Goal: Contribute content

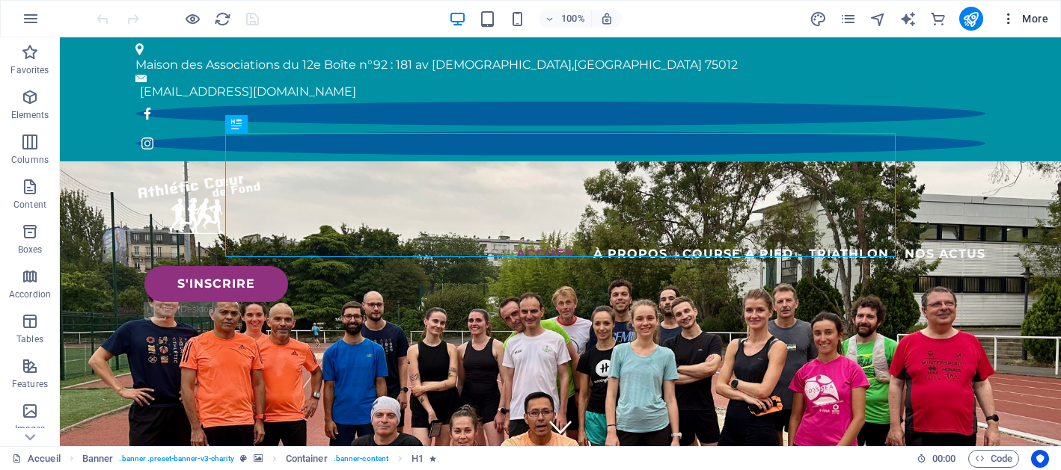
click at [1031, 21] on span "More" at bounding box center [1024, 18] width 47 height 15
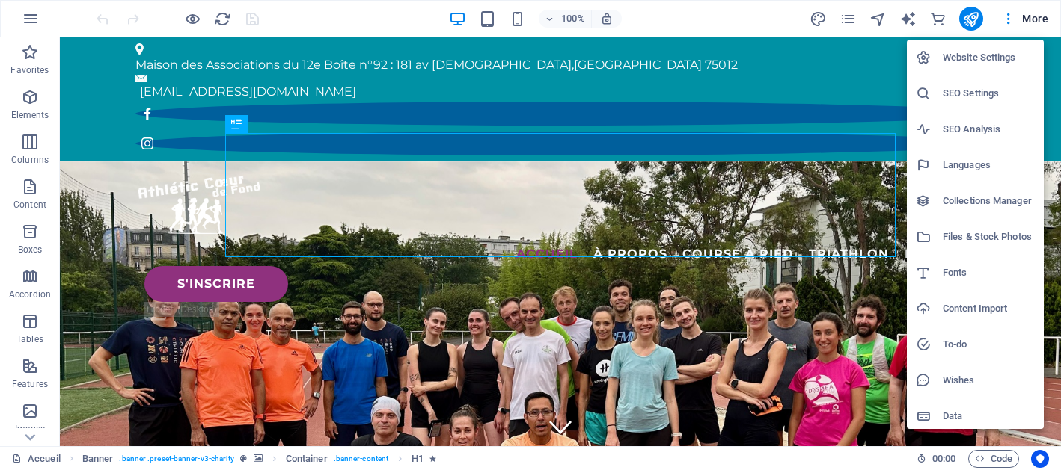
click at [850, 16] on div at bounding box center [530, 235] width 1061 height 470
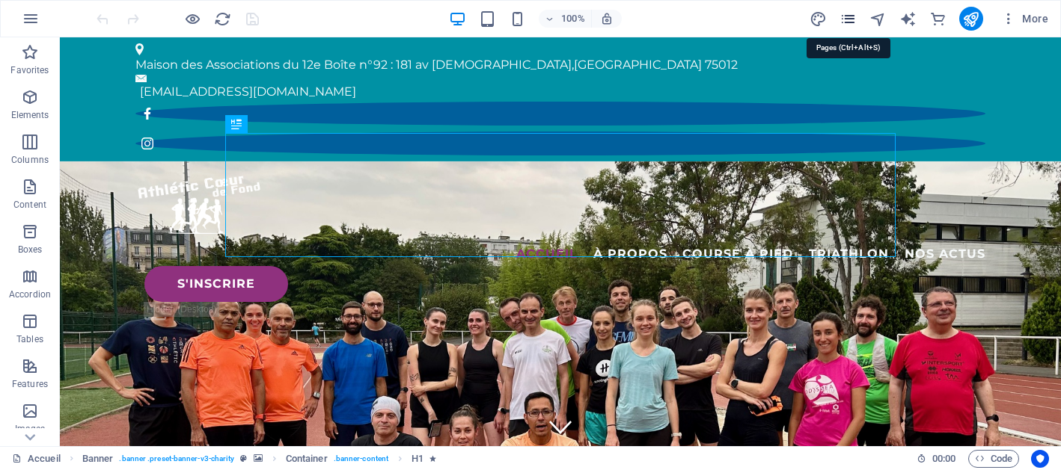
click at [850, 16] on icon "pages" at bounding box center [847, 18] width 17 height 17
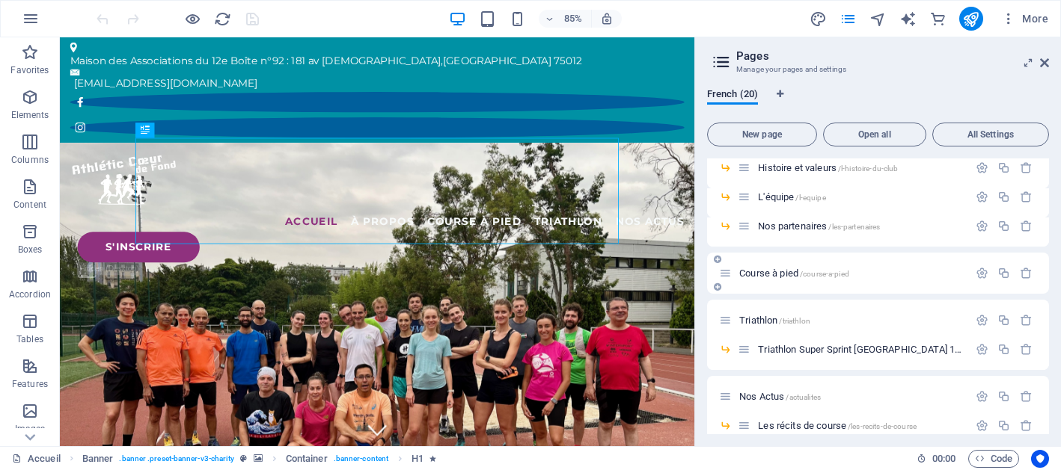
scroll to position [96, 0]
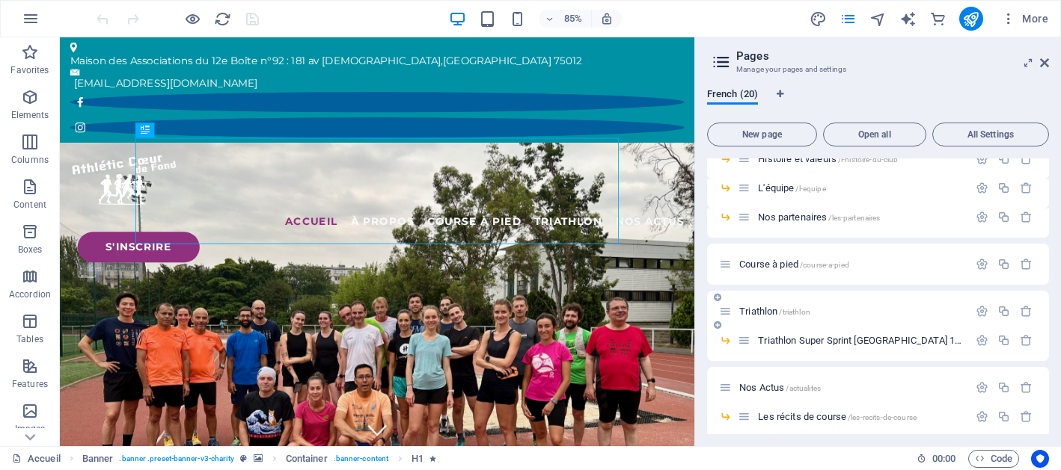
click at [755, 312] on span "Triathlon /triathlon" at bounding box center [774, 311] width 71 height 11
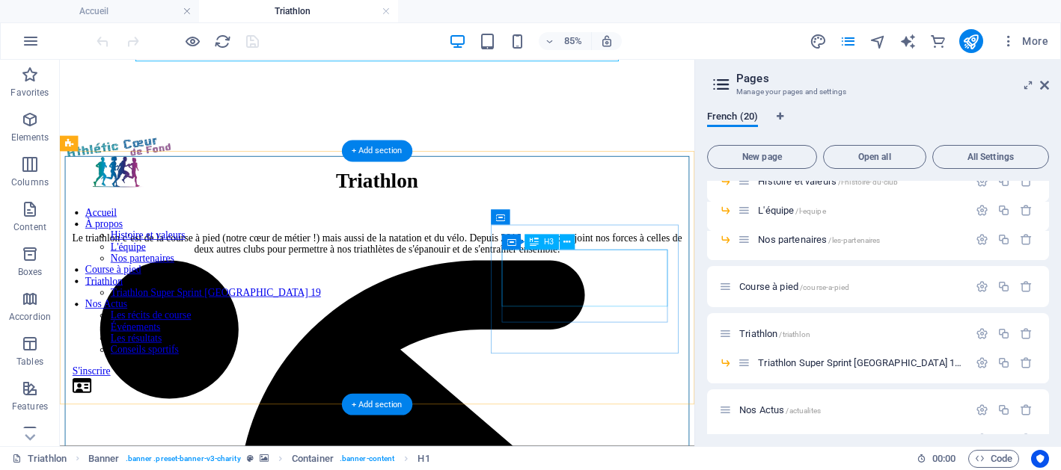
scroll to position [0, 0]
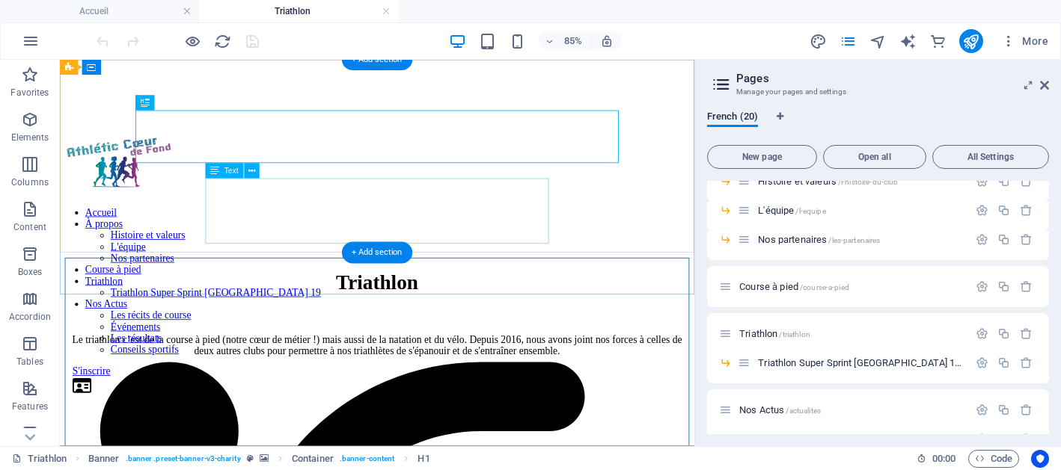
click at [435, 383] on div "Le triathlon c’est de la course à pied (notre cœur de métier !) mais aussi de l…" at bounding box center [433, 396] width 734 height 27
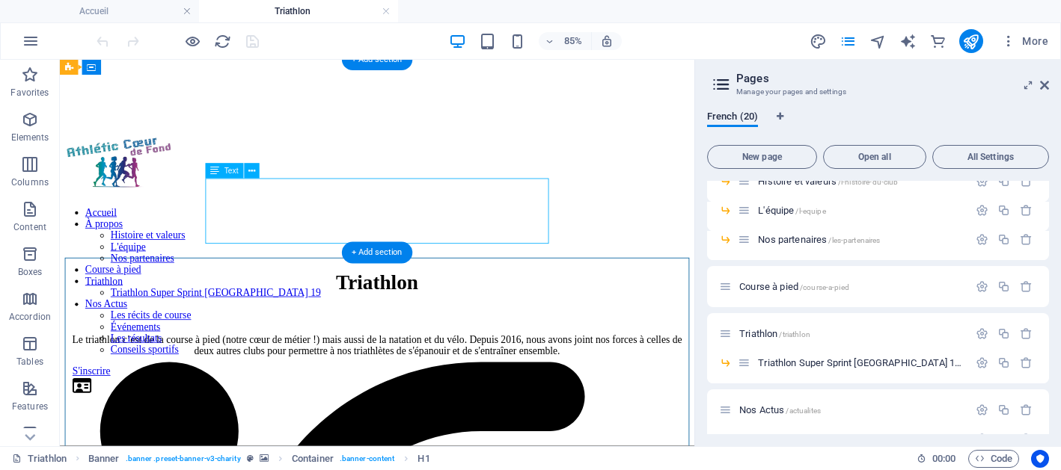
click at [435, 383] on div "Le triathlon c’est de la course à pied (notre cœur de métier !) mais aussi de l…" at bounding box center [433, 396] width 734 height 27
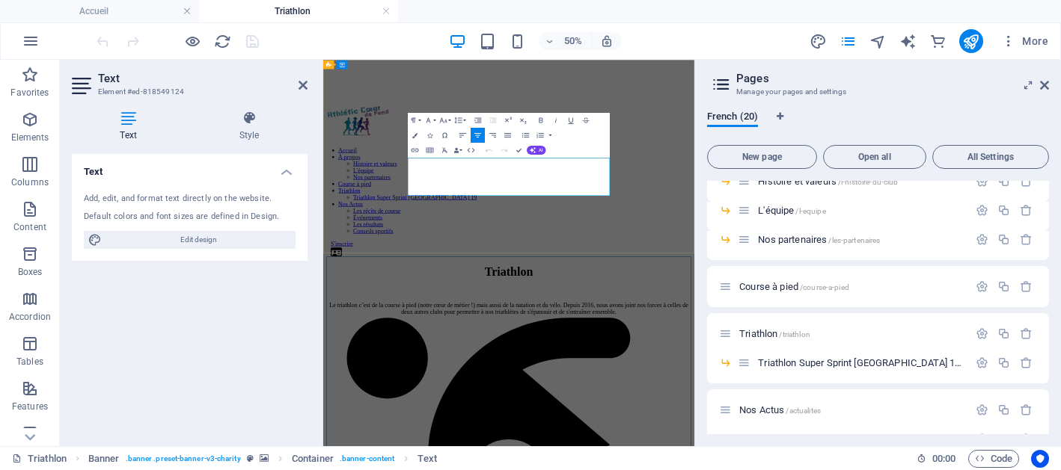
click at [305, 85] on icon at bounding box center [302, 85] width 9 height 12
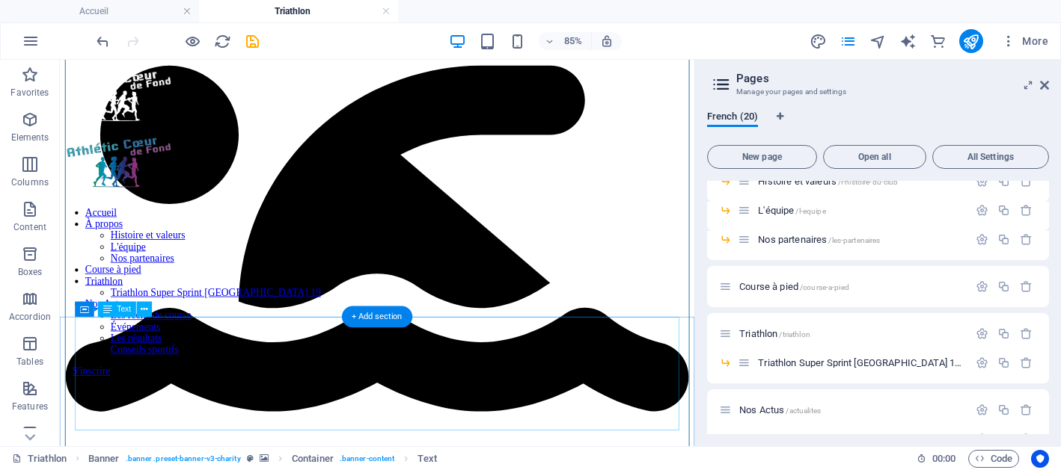
scroll to position [350, 0]
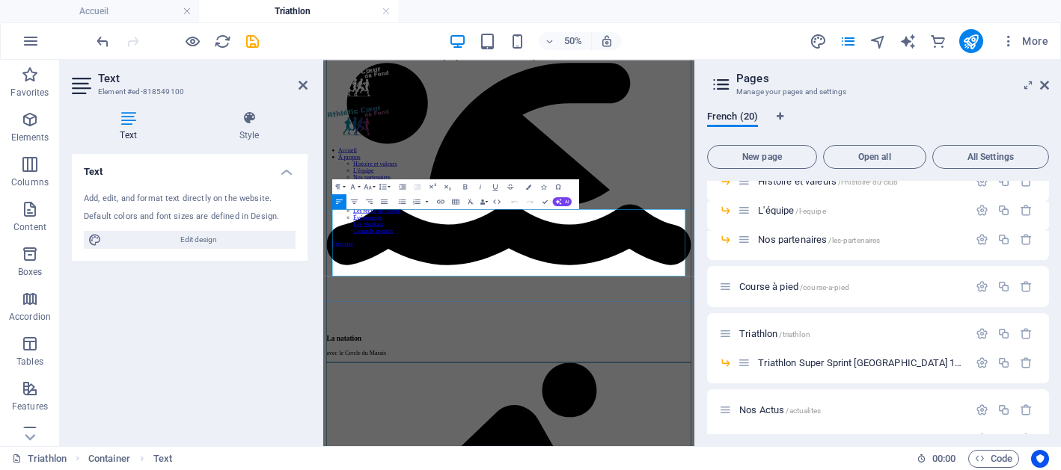
drag, startPoint x: 669, startPoint y: 444, endPoint x: 868, endPoint y: 439, distance: 199.0
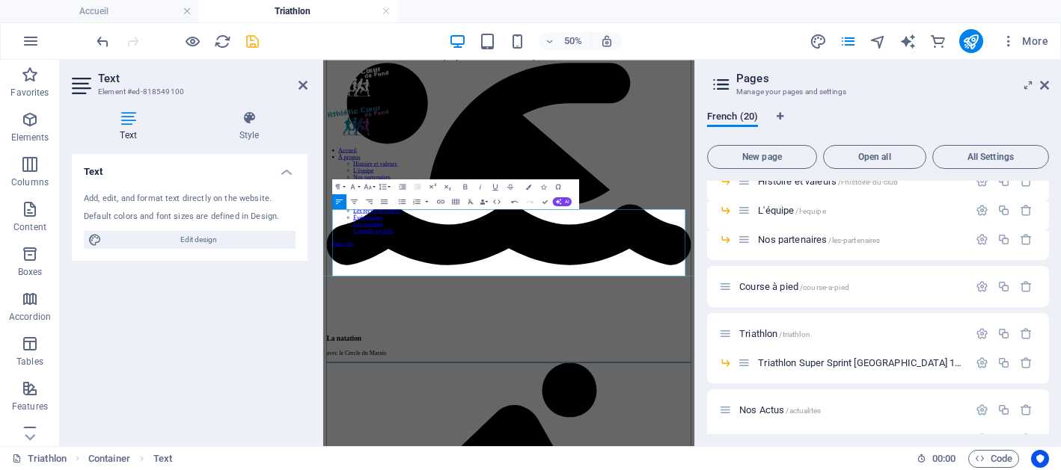
click at [247, 40] on icon "save" at bounding box center [252, 41] width 17 height 17
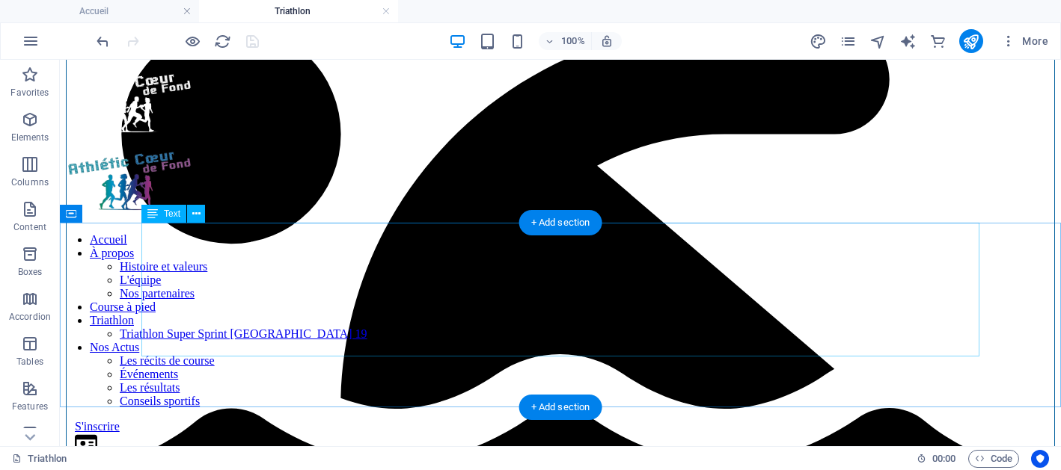
scroll to position [402, 0]
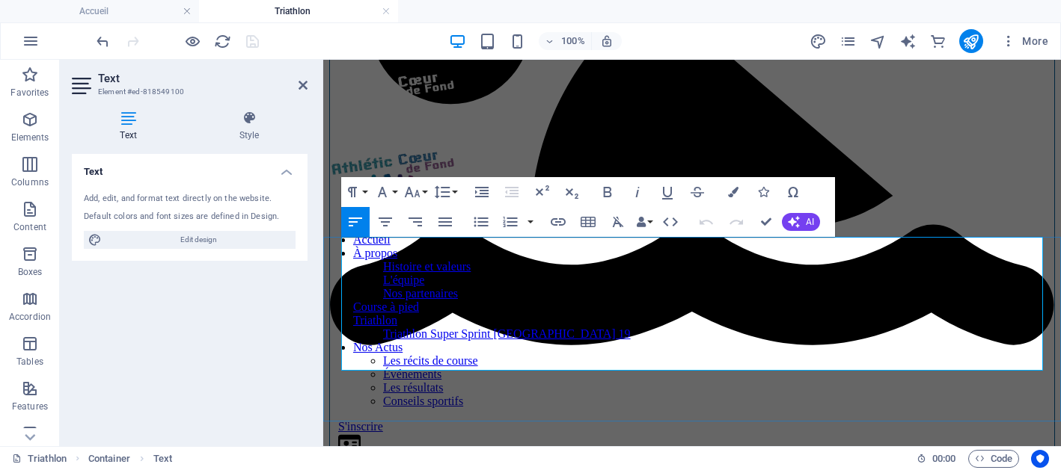
click at [975, 40] on icon "publish" at bounding box center [970, 41] width 17 height 17
